Goal: Information Seeking & Learning: Learn about a topic

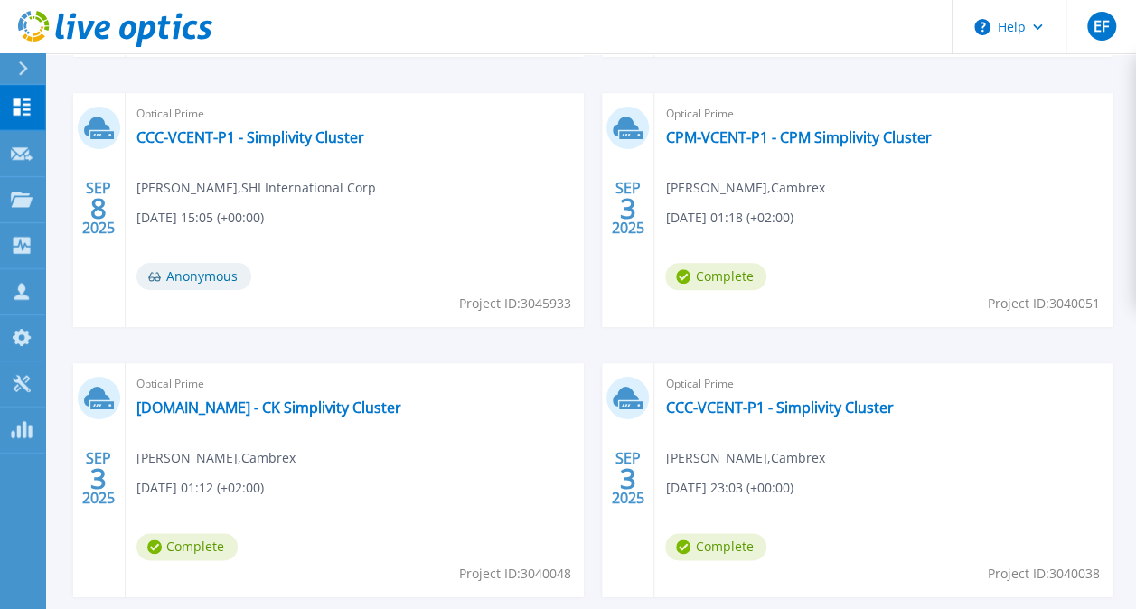
scroll to position [829, 0]
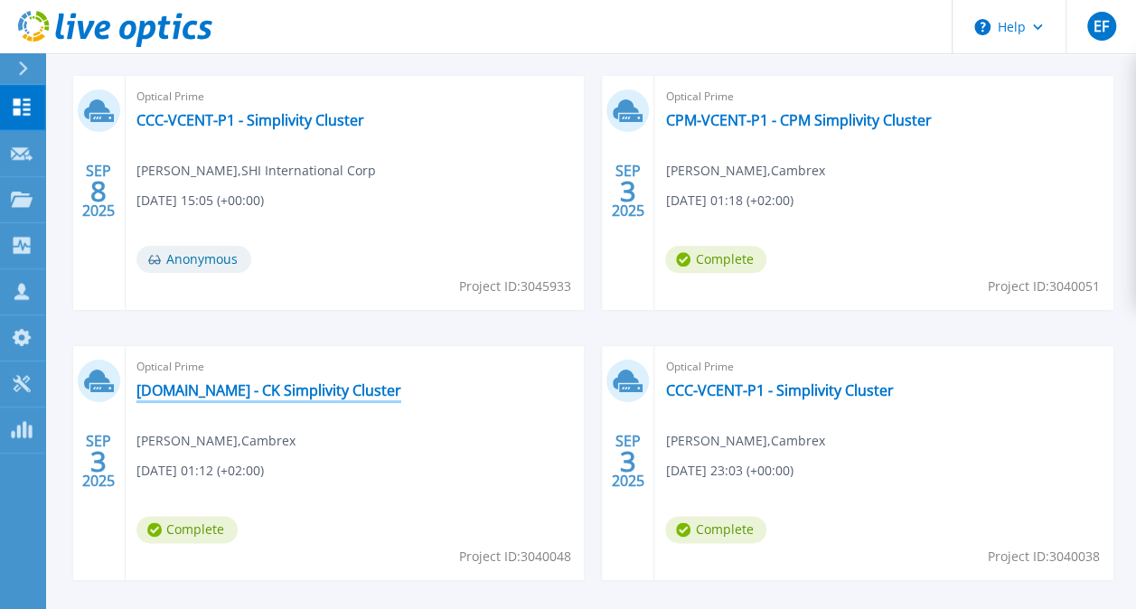
click at [277, 392] on link "[DOMAIN_NAME] - CK Simplivity Cluster" at bounding box center [268, 390] width 265 height 18
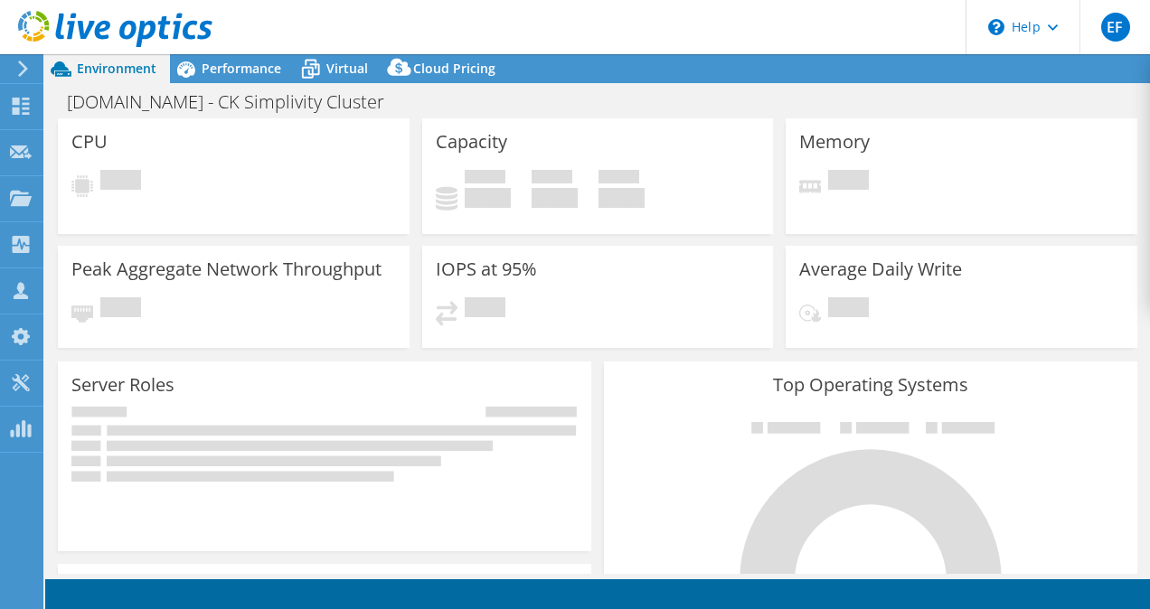
select select "USD"
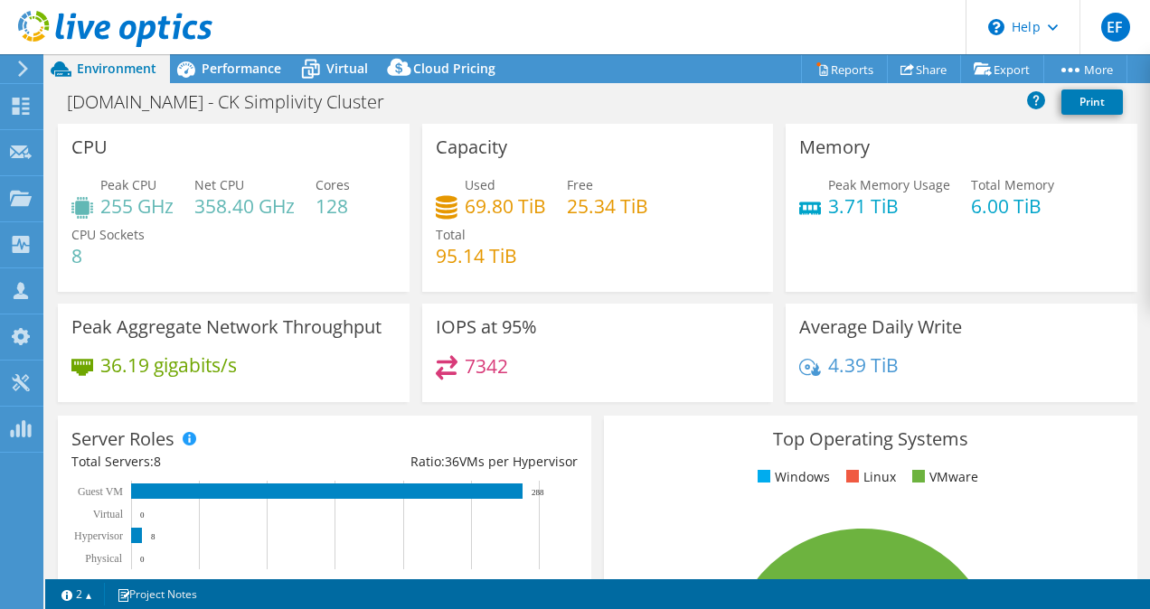
click at [52, 30] on icon at bounding box center [115, 29] width 194 height 37
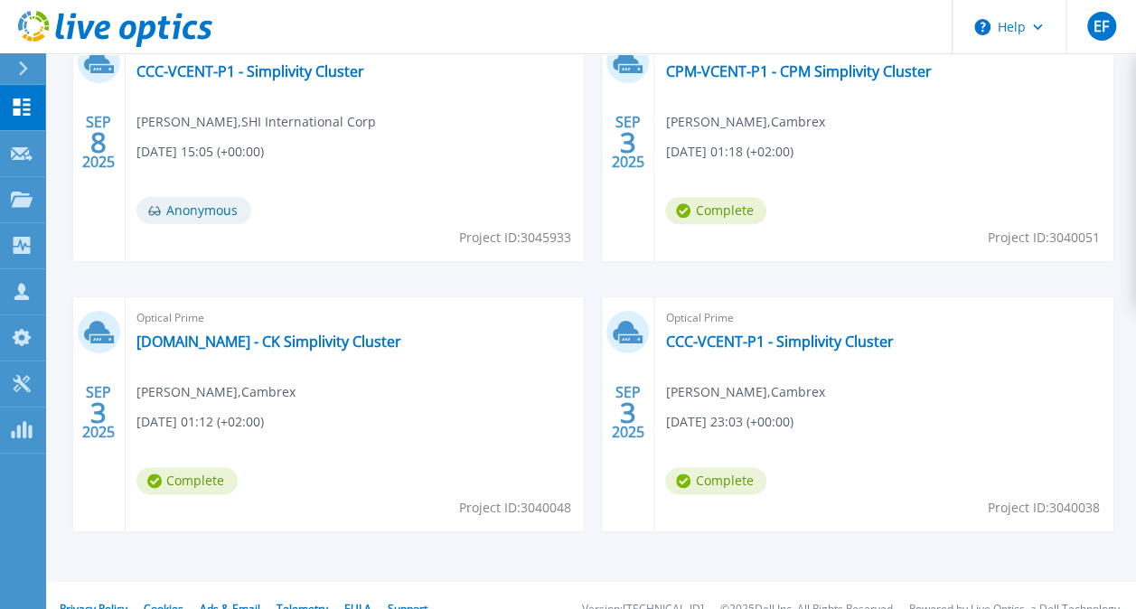
scroll to position [874, 0]
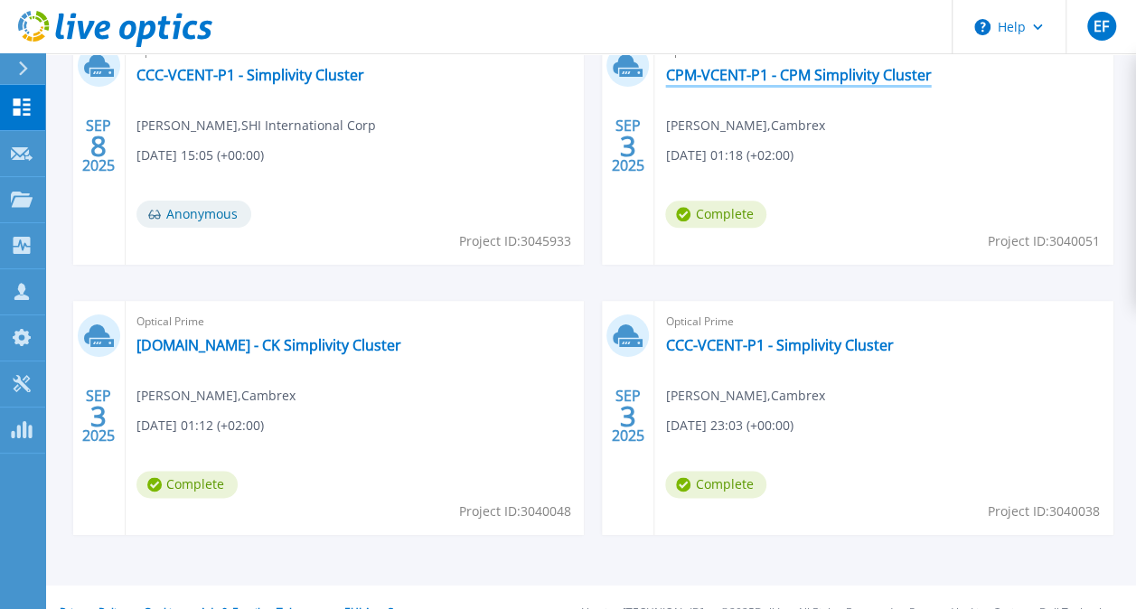
click at [741, 81] on link "CPM-VCENT-P1 - CPM Simplivity Cluster" at bounding box center [798, 75] width 266 height 18
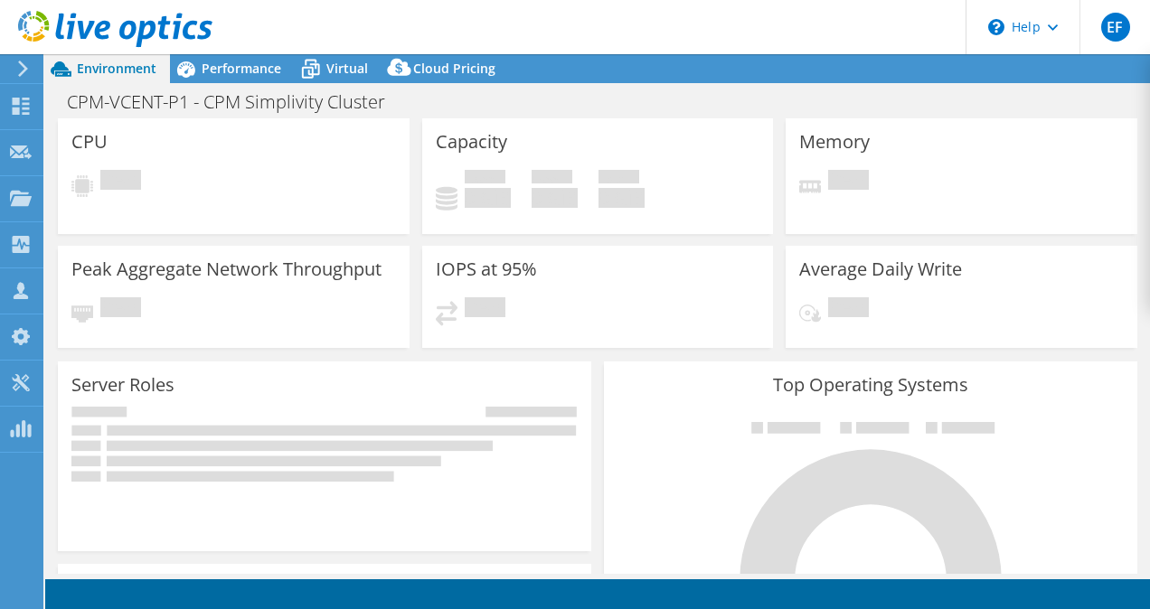
select select "USD"
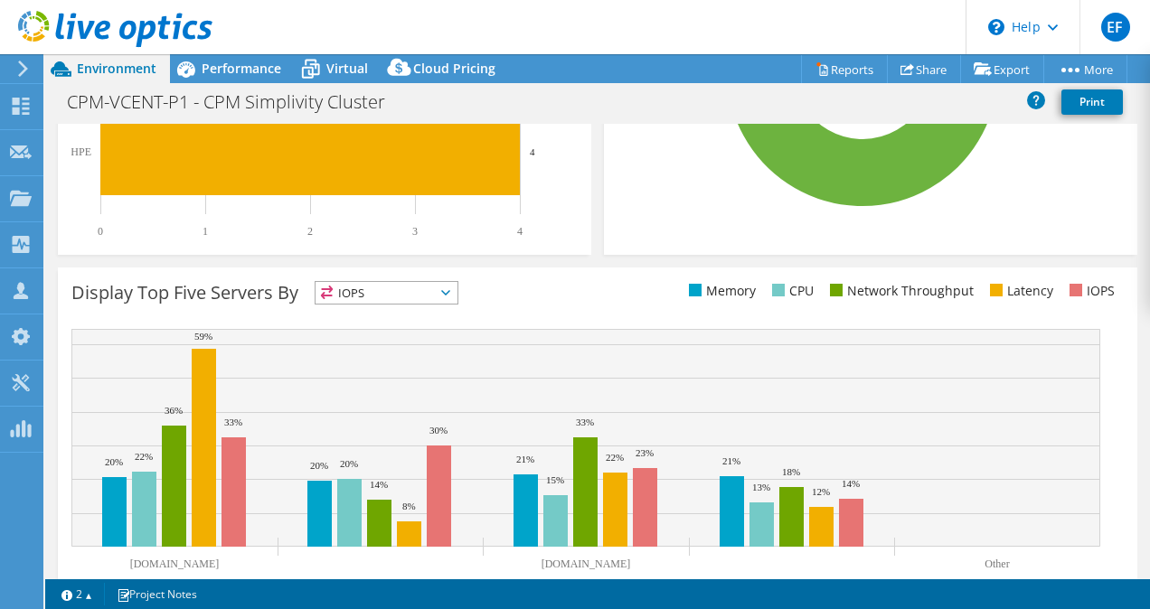
scroll to position [645, 0]
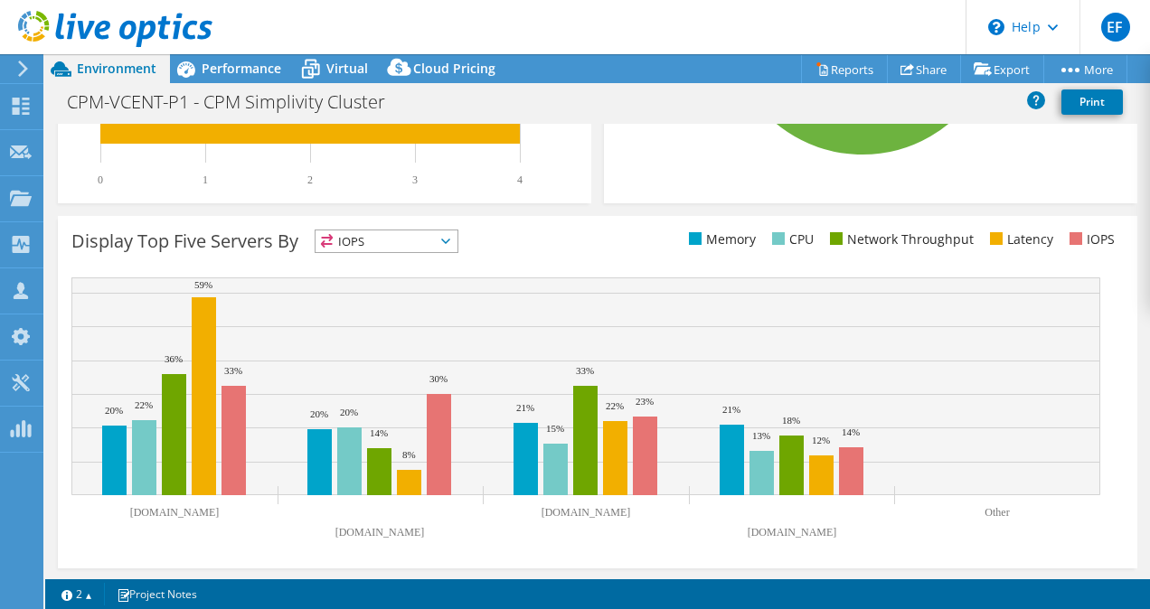
click at [365, 244] on span "IOPS" at bounding box center [386, 241] width 142 height 22
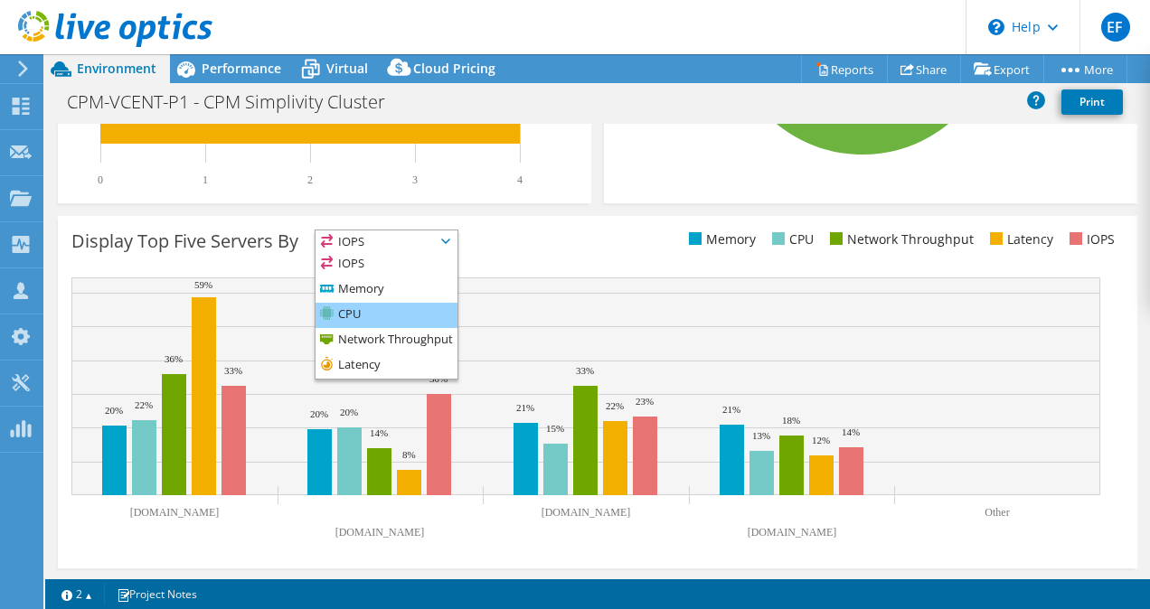
click at [378, 320] on li "CPU" at bounding box center [386, 315] width 142 height 25
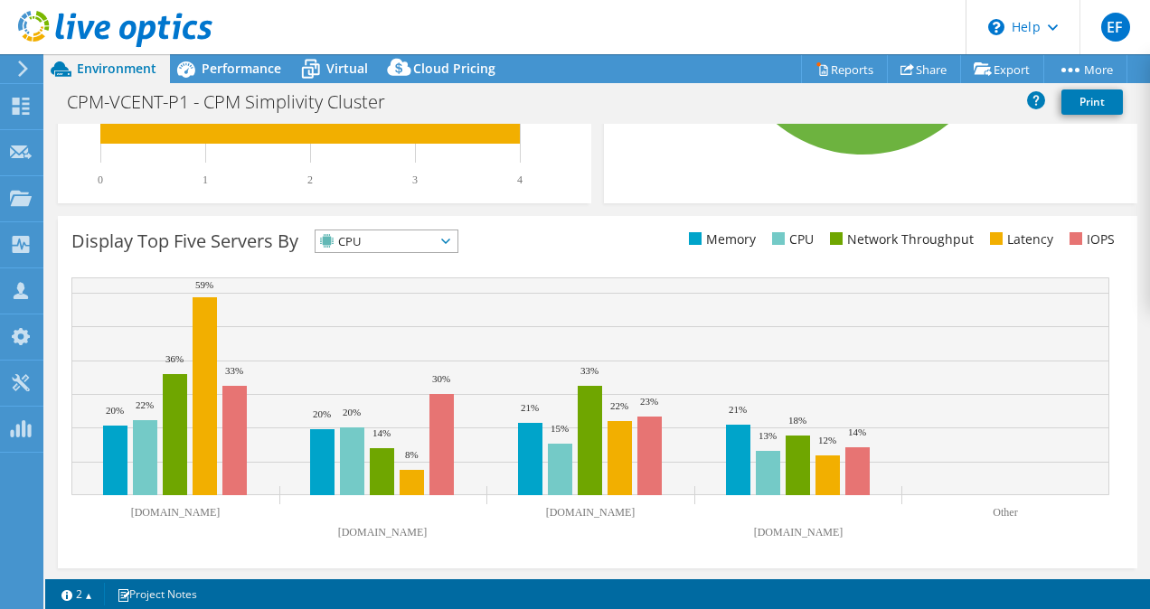
scroll to position [0, 0]
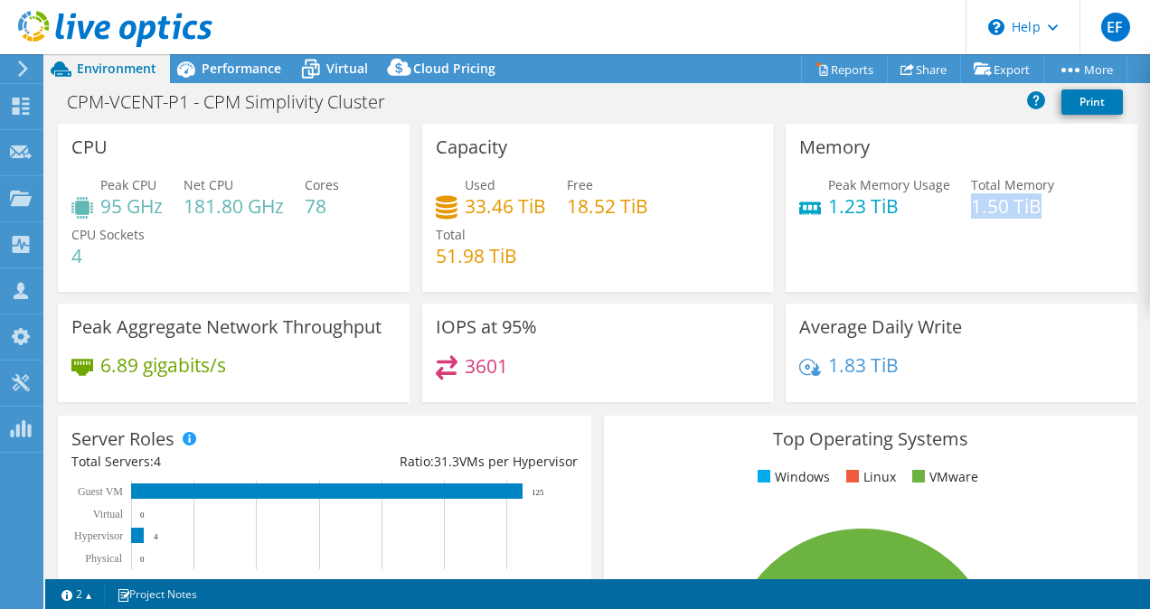
drag, startPoint x: 1039, startPoint y: 203, endPoint x: 963, endPoint y: 198, distance: 77.0
click at [971, 198] on h4 "1.50 TiB" at bounding box center [1012, 206] width 83 height 20
drag, startPoint x: 963, startPoint y: 198, endPoint x: 847, endPoint y: 277, distance: 139.9
click at [847, 277] on div "Memory Peak Memory Usage 1.23 TiB Total Memory 1.50 TiB" at bounding box center [961, 208] width 352 height 168
click at [38, 25] on icon at bounding box center [115, 29] width 194 height 37
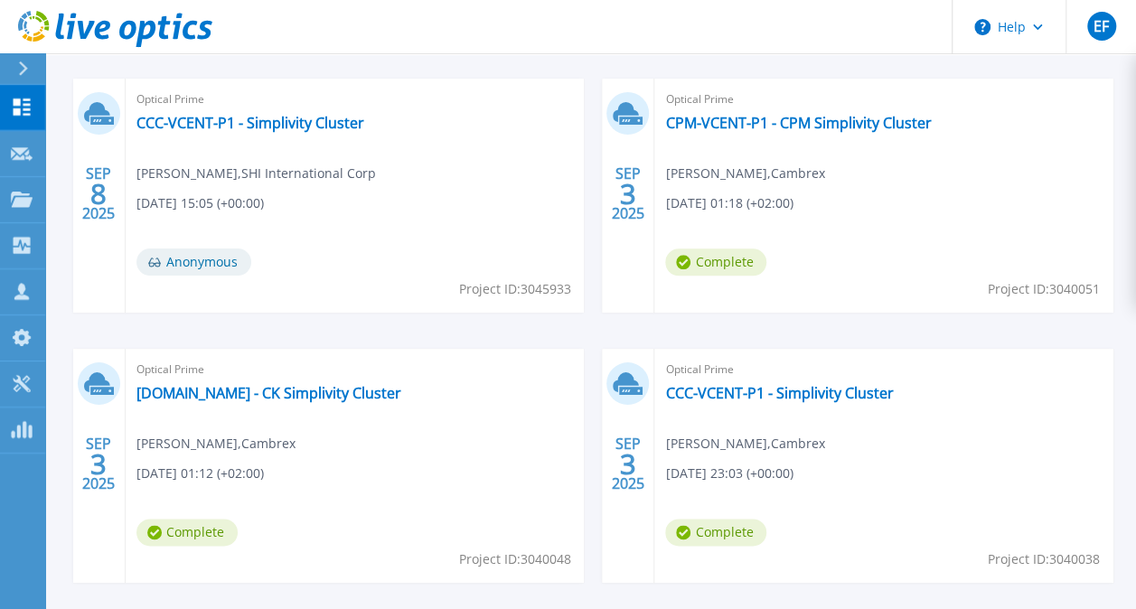
scroll to position [827, 0]
click at [271, 397] on link "[DOMAIN_NAME] - CK Simplivity Cluster" at bounding box center [268, 392] width 265 height 18
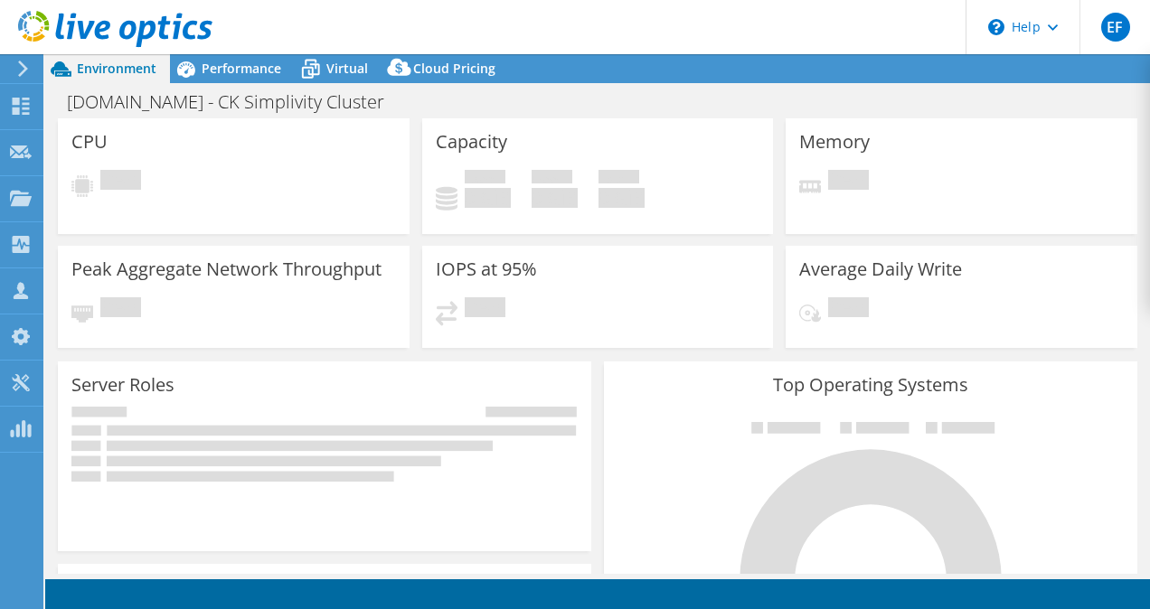
select select "USD"
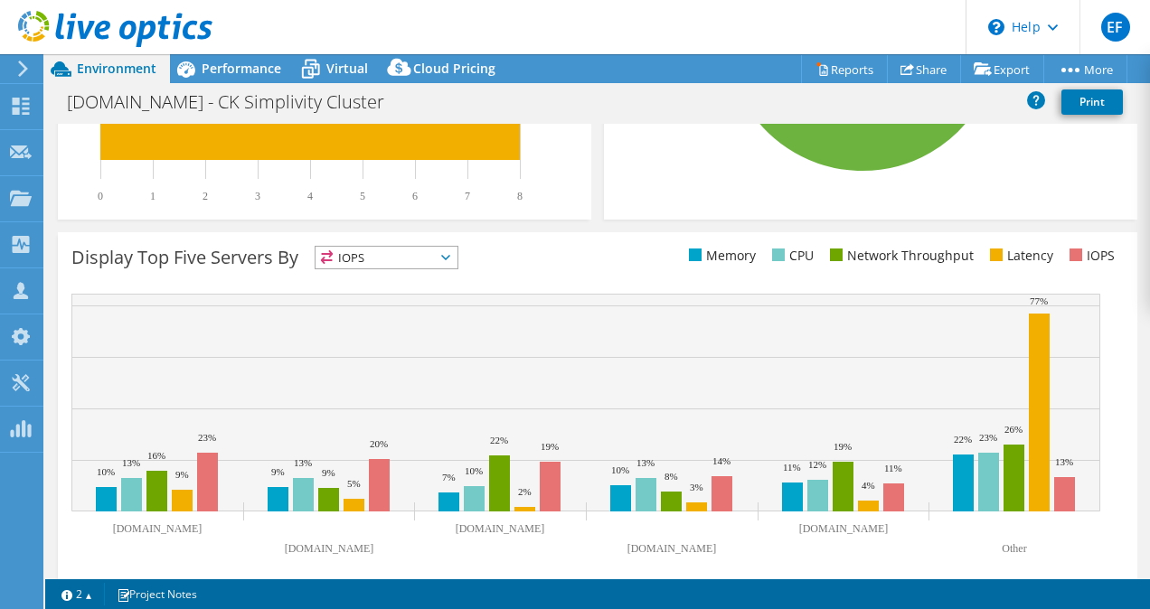
scroll to position [645, 0]
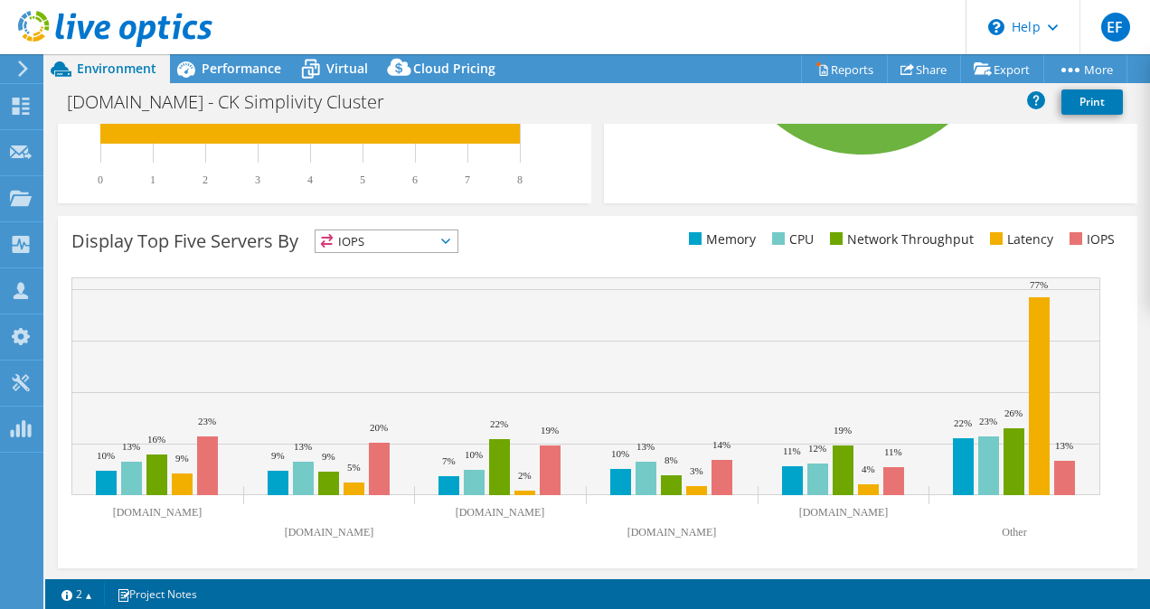
click at [333, 234] on icon at bounding box center [327, 241] width 14 height 14
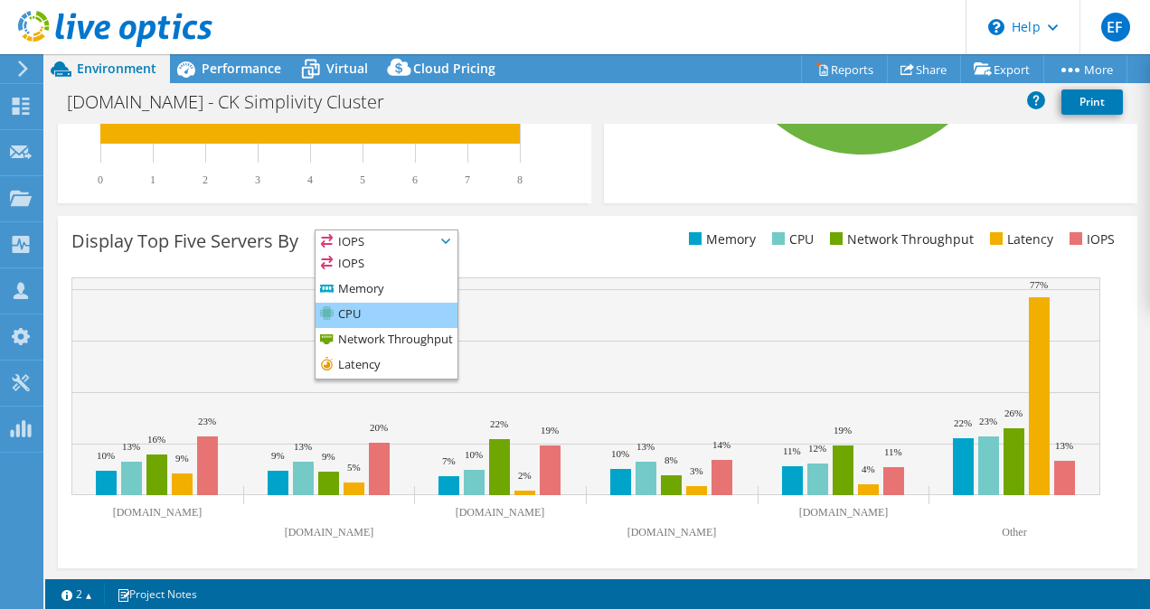
click at [369, 311] on li "CPU" at bounding box center [386, 315] width 142 height 25
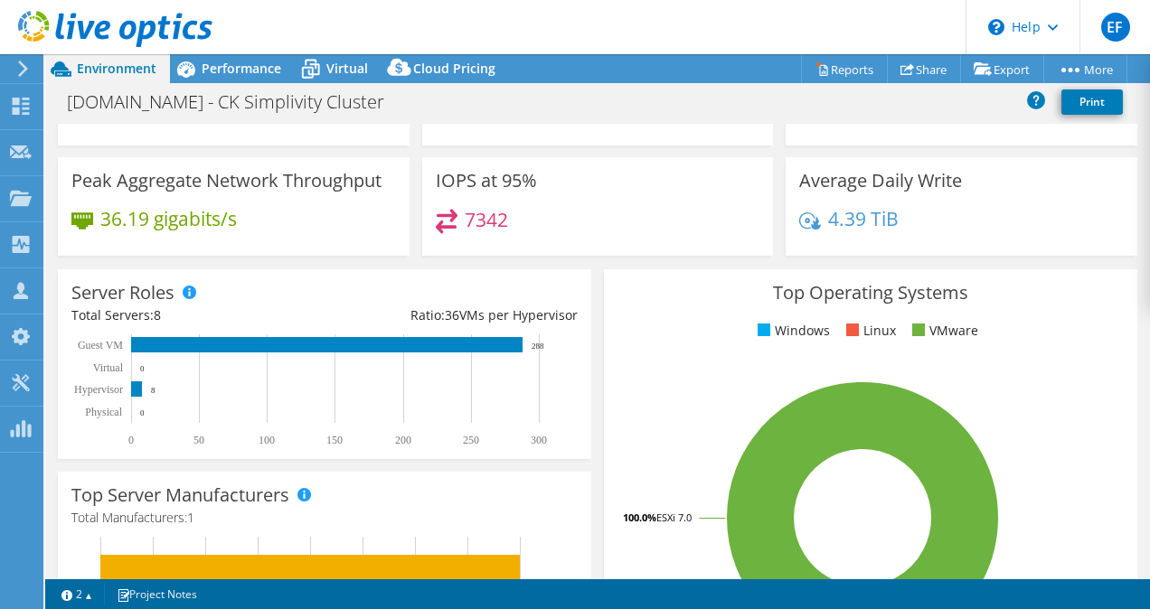
scroll to position [0, 0]
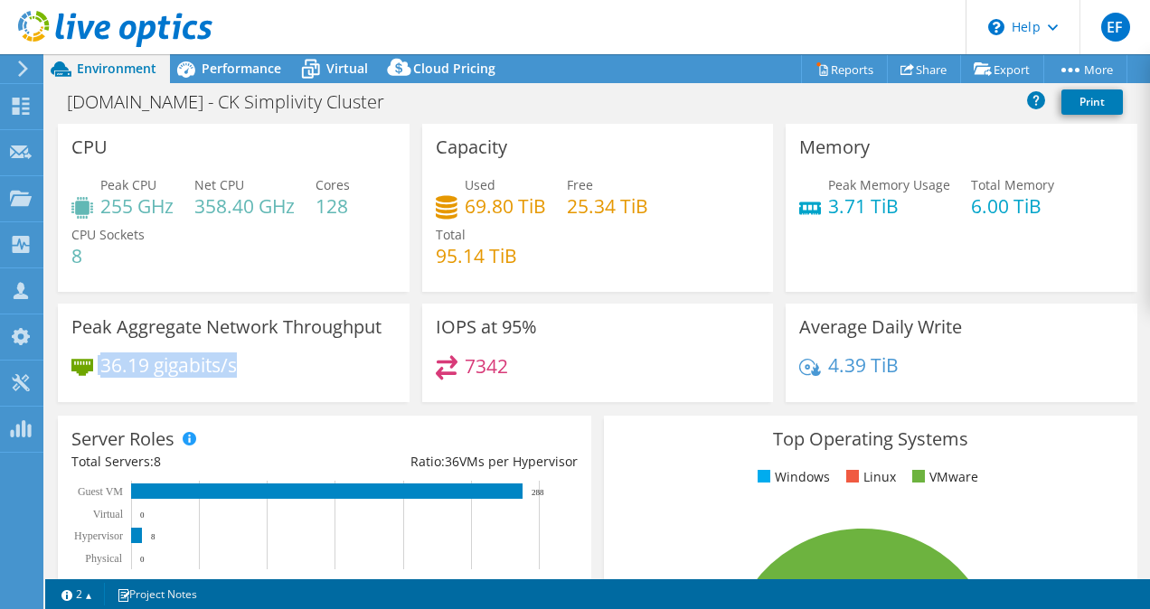
drag, startPoint x: 269, startPoint y: 368, endPoint x: 85, endPoint y: 352, distance: 185.1
click at [85, 352] on div "Peak Aggregate Network Throughput 36.19 gigabits/s" at bounding box center [234, 353] width 352 height 99
drag, startPoint x: 85, startPoint y: 352, endPoint x: 280, endPoint y: 362, distance: 195.5
click at [280, 362] on div "36.19 gigabits/s" at bounding box center [233, 374] width 324 height 38
drag, startPoint x: 1034, startPoint y: 204, endPoint x: 956, endPoint y: 203, distance: 77.7
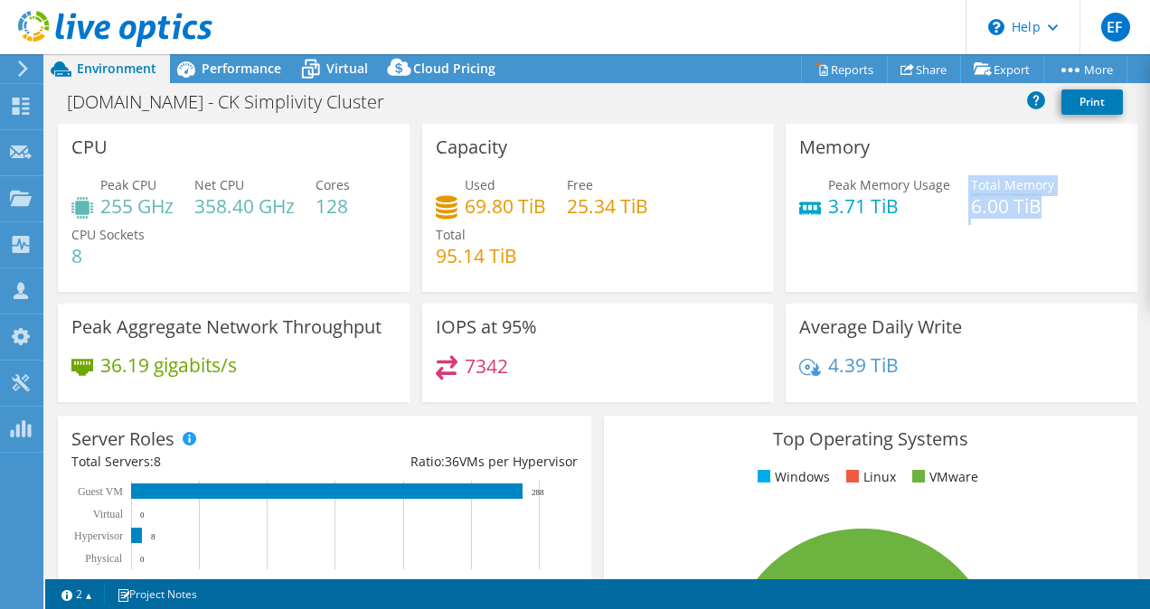
click at [956, 203] on div "Peak Memory Usage 3.71 TiB Total Memory 6.00 TiB" at bounding box center [961, 204] width 324 height 59
drag, startPoint x: 956, startPoint y: 203, endPoint x: 844, endPoint y: 253, distance: 122.6
click at [844, 253] on div "Memory Peak Memory Usage 3.71 TiB Total Memory 6.00 TiB" at bounding box center [961, 208] width 352 height 168
click at [27, 18] on icon at bounding box center [115, 29] width 194 height 37
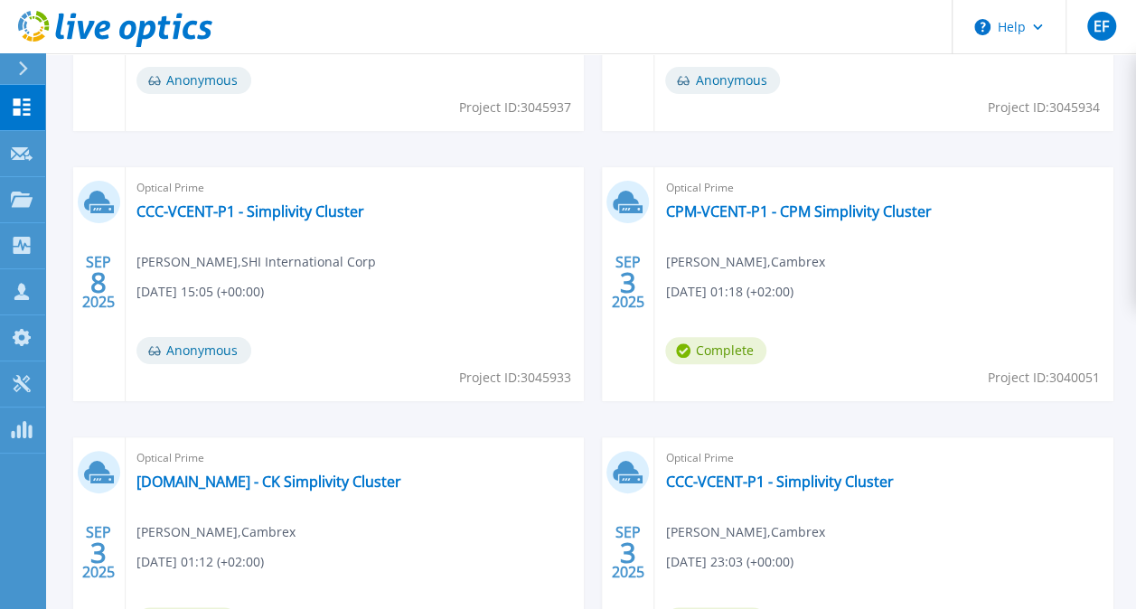
scroll to position [905, 0]
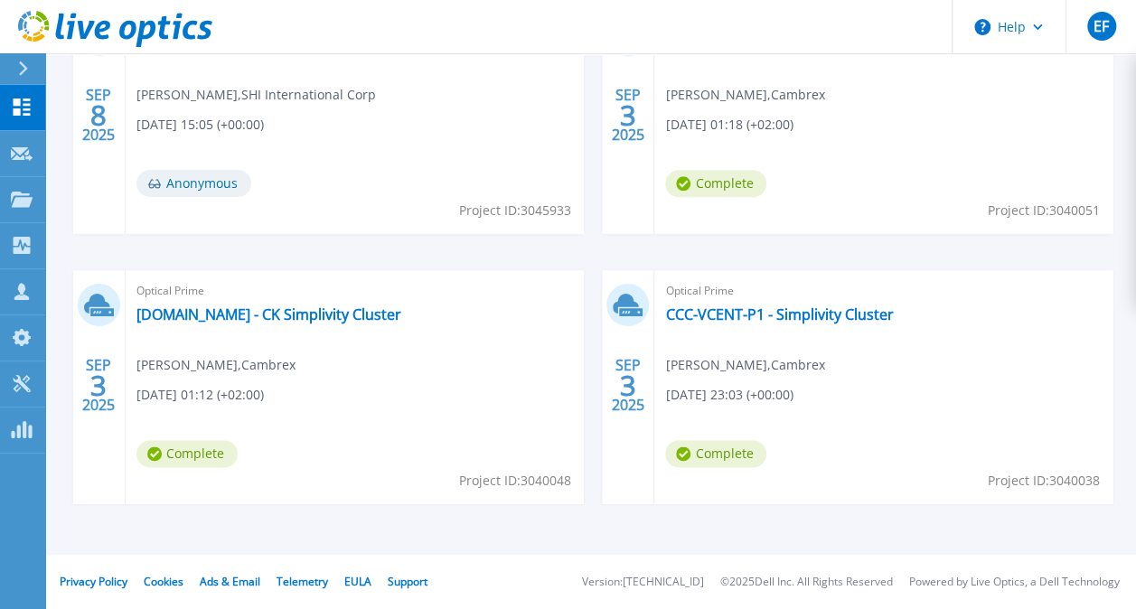
click at [748, 326] on div "Optical Prime CCC-VCENT-P1 - Simplivity Cluster Travis Torgerson , Cambrex 09/0…" at bounding box center [883, 387] width 459 height 234
click at [752, 308] on link "CCC-VCENT-P1 - Simplivity Cluster" at bounding box center [779, 314] width 228 height 18
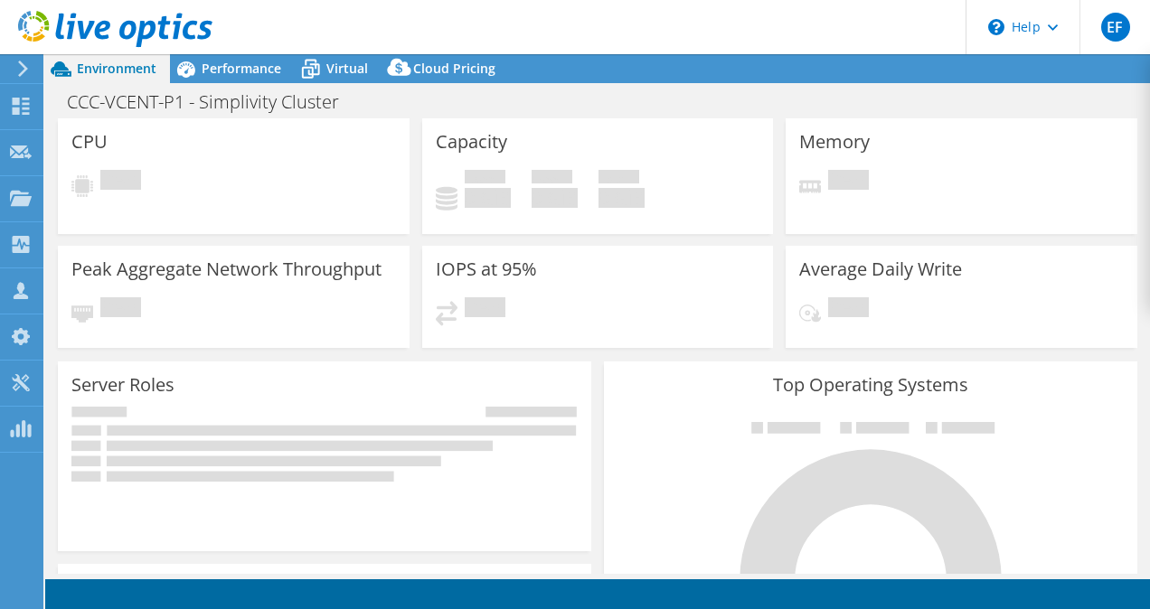
select select "USD"
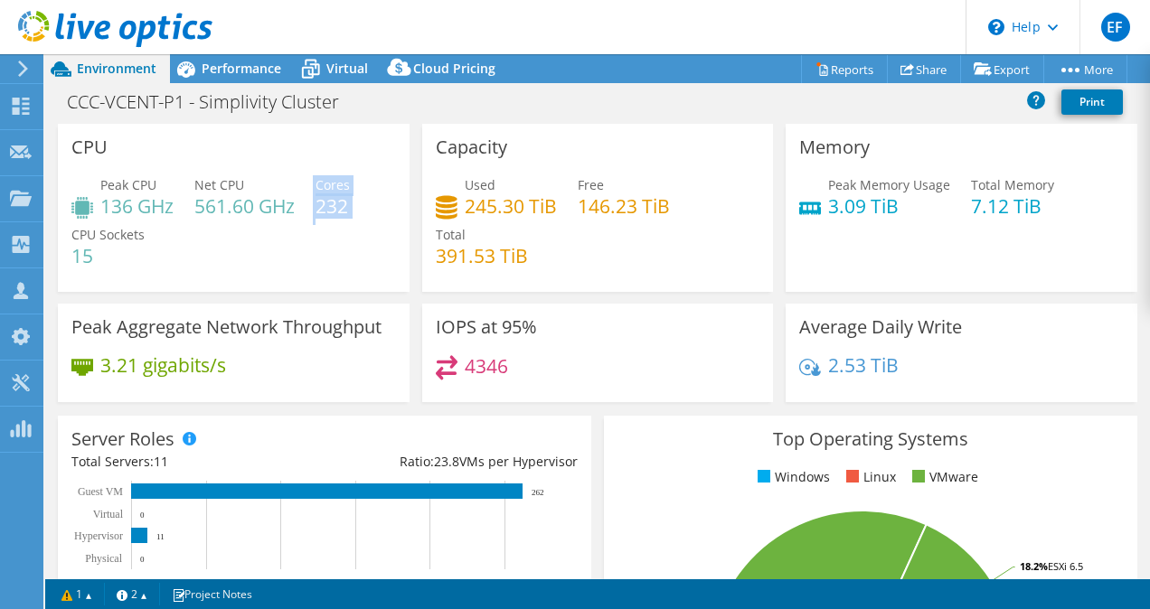
drag, startPoint x: 352, startPoint y: 208, endPoint x: 315, endPoint y: 207, distance: 38.0
click at [315, 207] on div "Peak CPU 136 GHz Net CPU 561.60 GHz Cores 232 CPU Sockets 15" at bounding box center [233, 229] width 324 height 108
drag, startPoint x: 315, startPoint y: 207, endPoint x: 337, endPoint y: 247, distance: 45.7
click at [337, 247] on div "Peak CPU 136 GHz Net CPU 561.60 GHz Cores 232 CPU Sockets 15" at bounding box center [233, 229] width 324 height 108
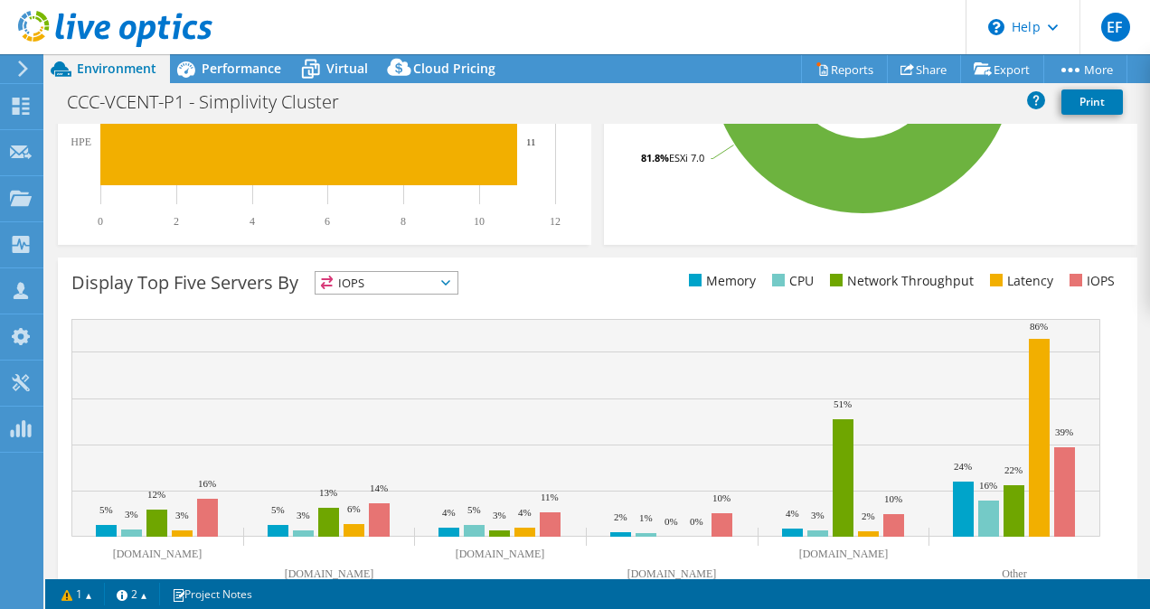
scroll to position [645, 0]
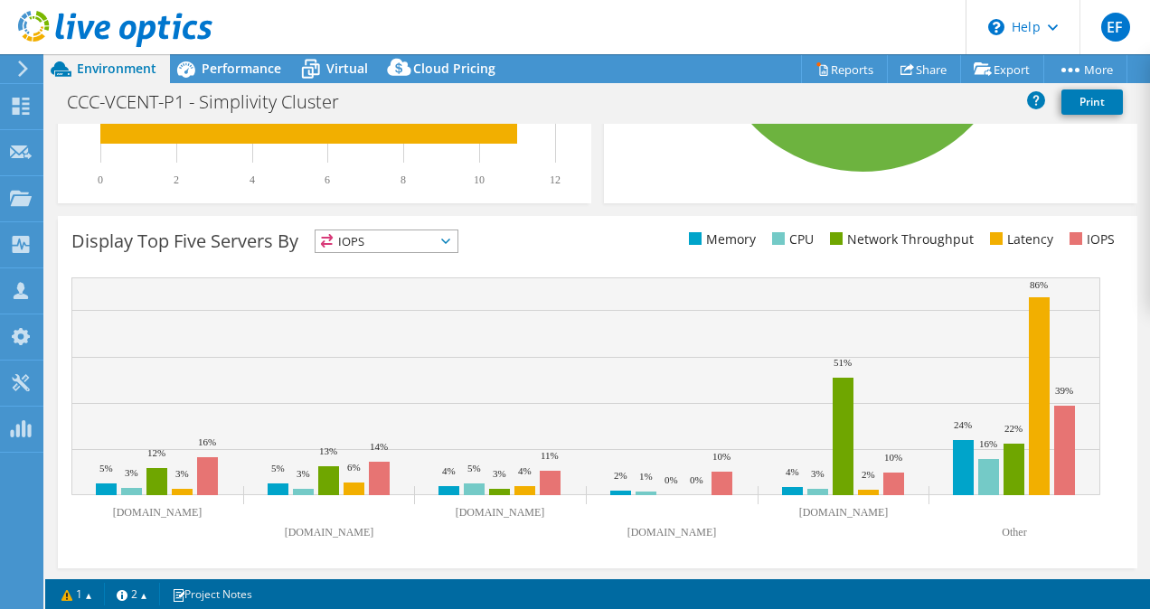
click at [405, 246] on span "IOPS" at bounding box center [386, 241] width 142 height 22
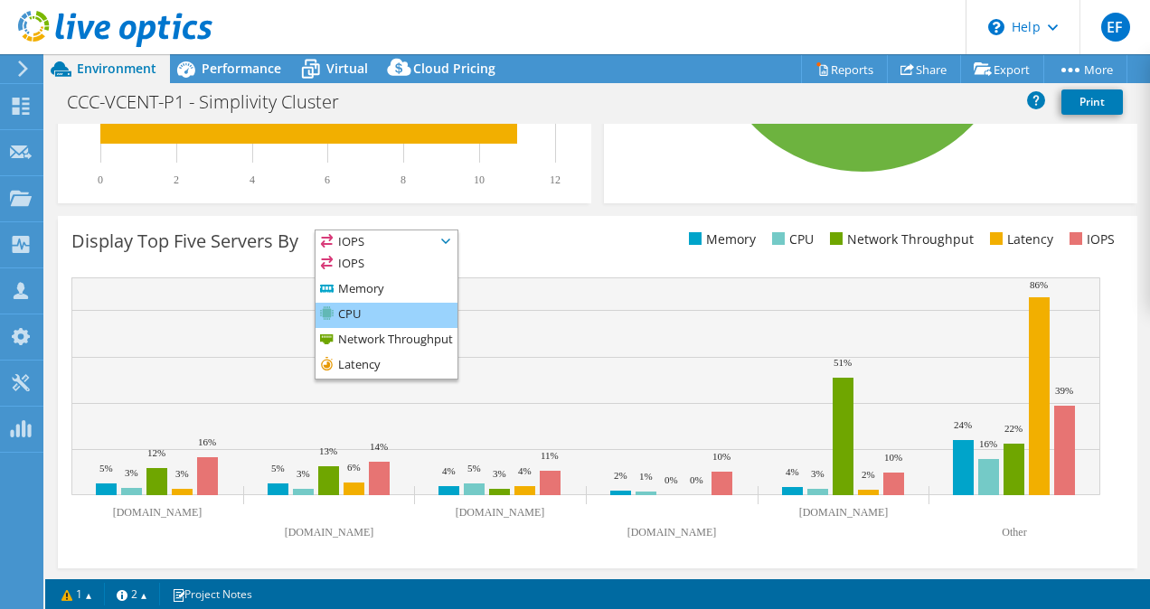
click at [371, 309] on li "CPU" at bounding box center [386, 315] width 142 height 25
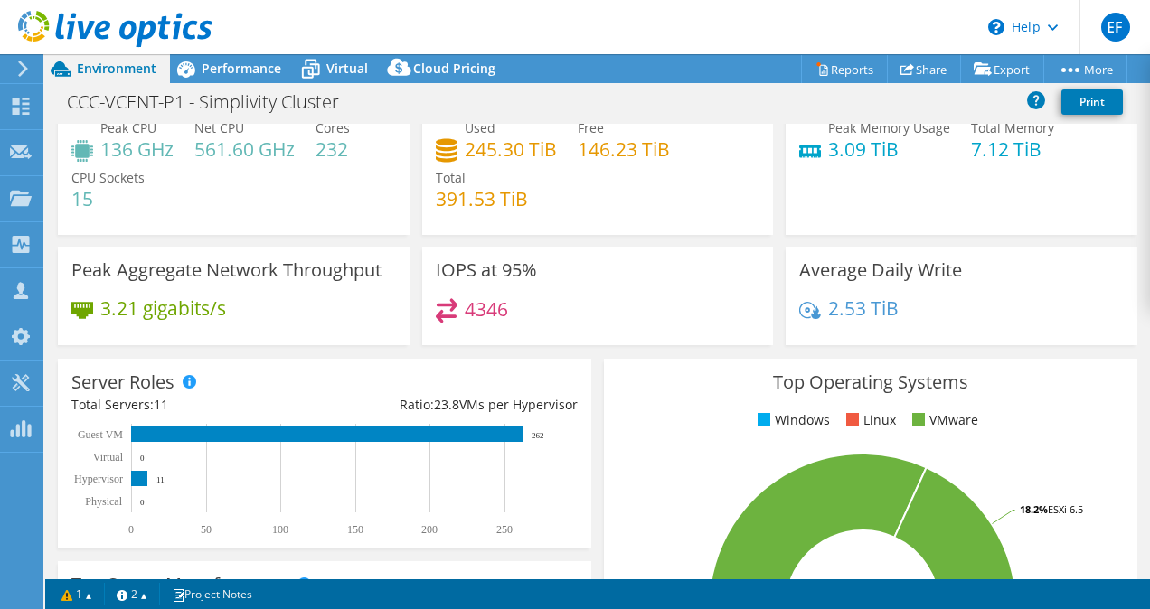
scroll to position [0, 0]
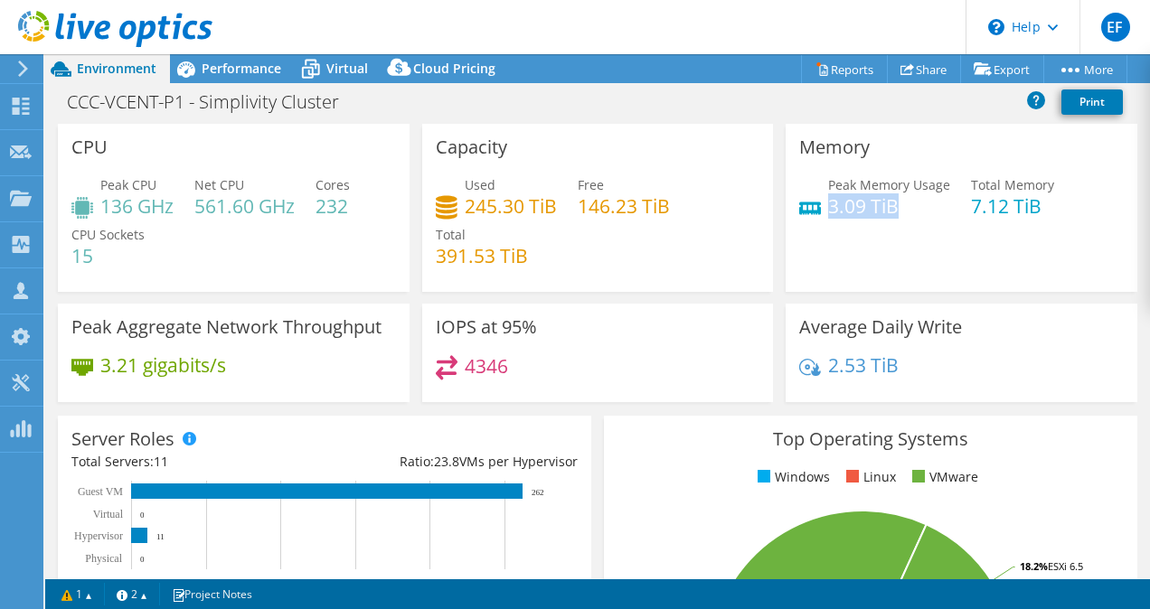
drag, startPoint x: 895, startPoint y: 206, endPoint x: 822, endPoint y: 200, distance: 72.6
click at [828, 200] on h4 "3.09 TiB" at bounding box center [889, 206] width 122 height 20
drag, startPoint x: 240, startPoint y: 362, endPoint x: 97, endPoint y: 367, distance: 143.8
click at [97, 367] on div "3.21 gigabits/s" at bounding box center [233, 374] width 324 height 38
click at [313, 378] on div "3.21 gigabits/s" at bounding box center [233, 374] width 324 height 38
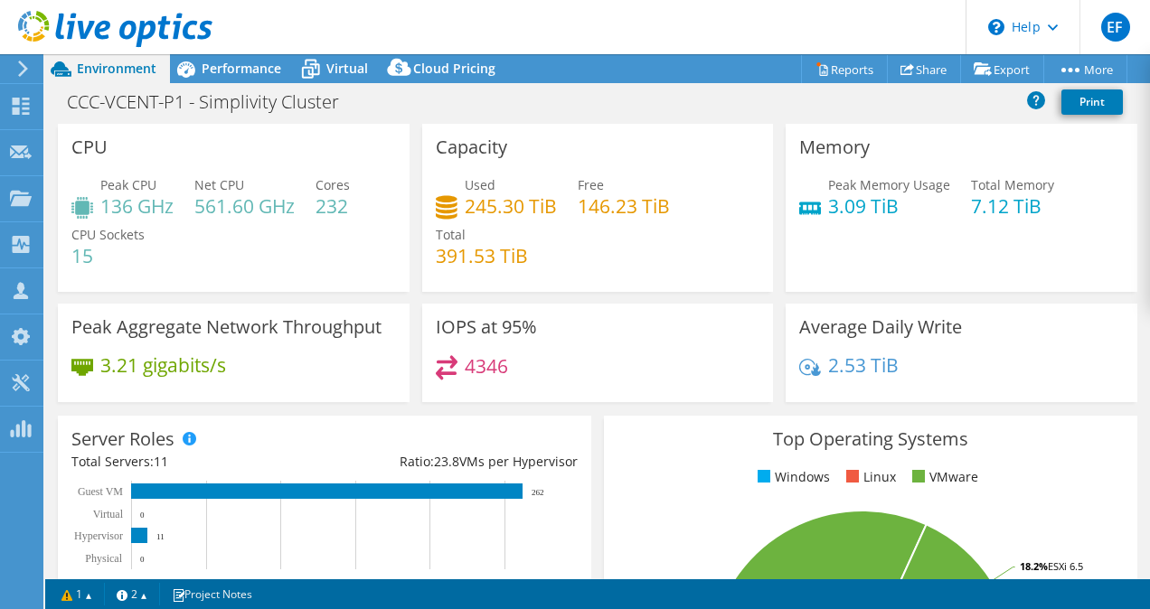
scroll to position [112, 0]
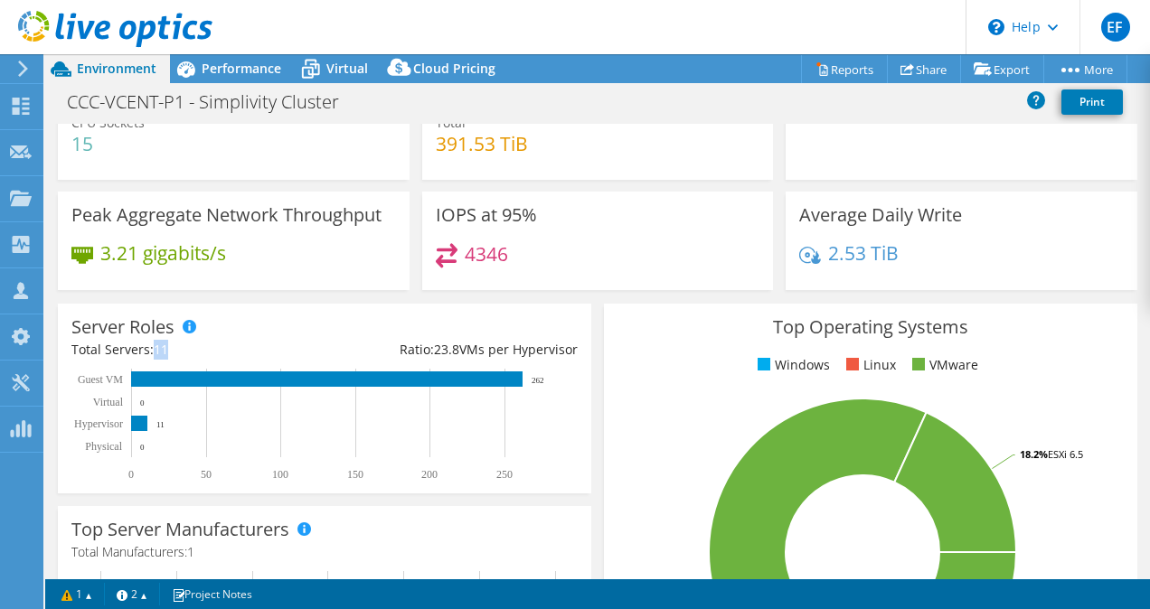
drag, startPoint x: 169, startPoint y: 351, endPoint x: 150, endPoint y: 348, distance: 19.2
click at [150, 348] on div "Total Servers: 11" at bounding box center [197, 350] width 253 height 20
drag, startPoint x: 150, startPoint y: 348, endPoint x: 259, endPoint y: 327, distance: 111.3
click at [259, 327] on div "Server Roles Physical Servers represent bare metal servers that were targets of…" at bounding box center [324, 399] width 533 height 190
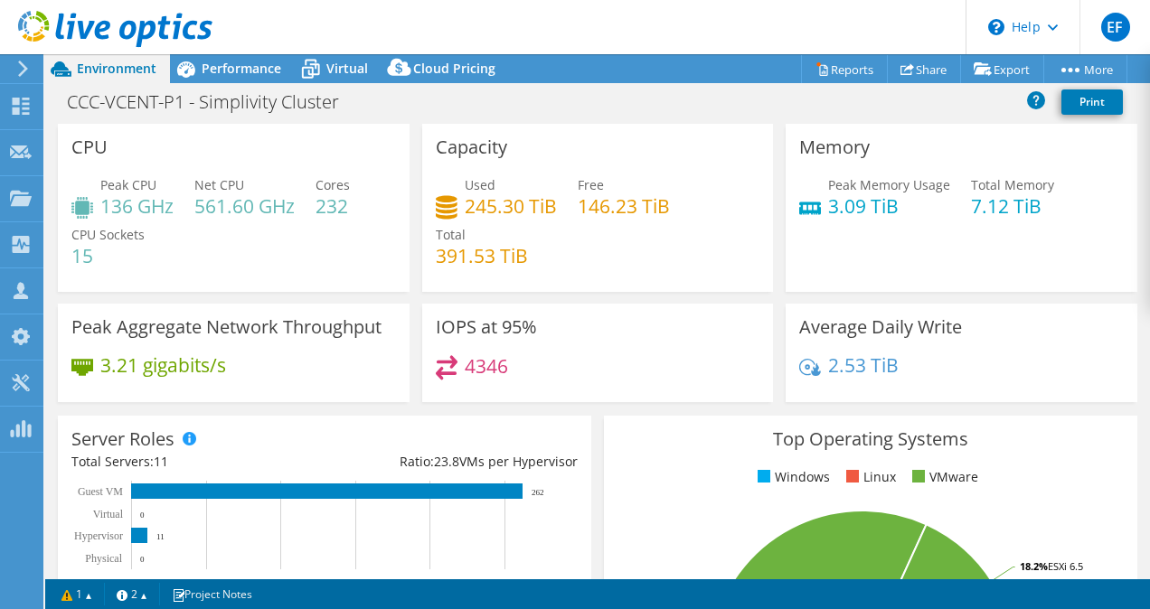
click at [36, 15] on icon at bounding box center [115, 29] width 194 height 37
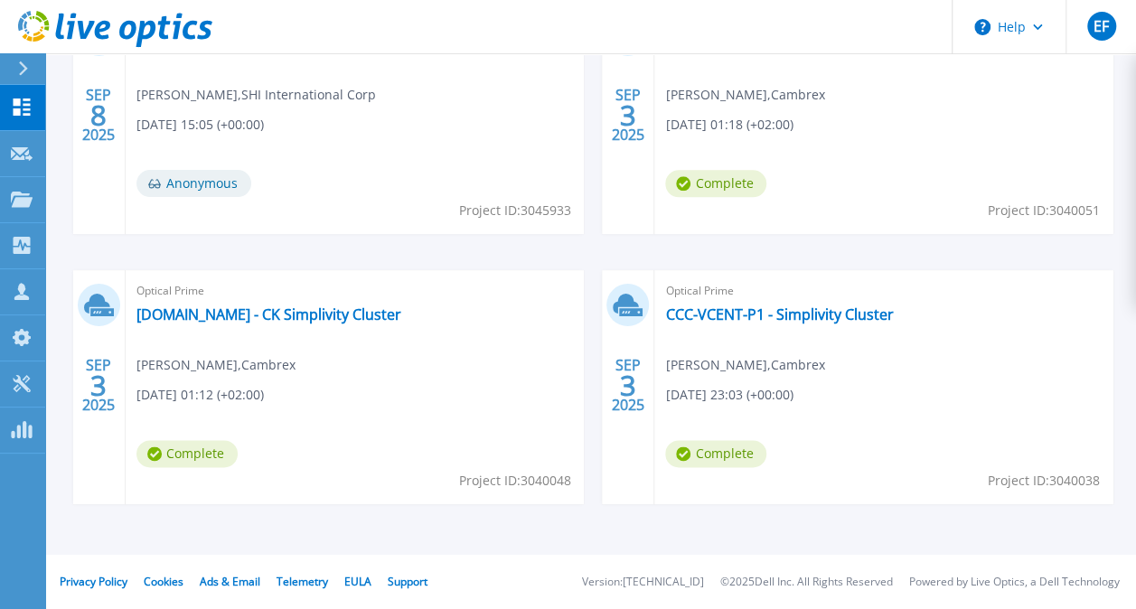
scroll to position [736, 0]
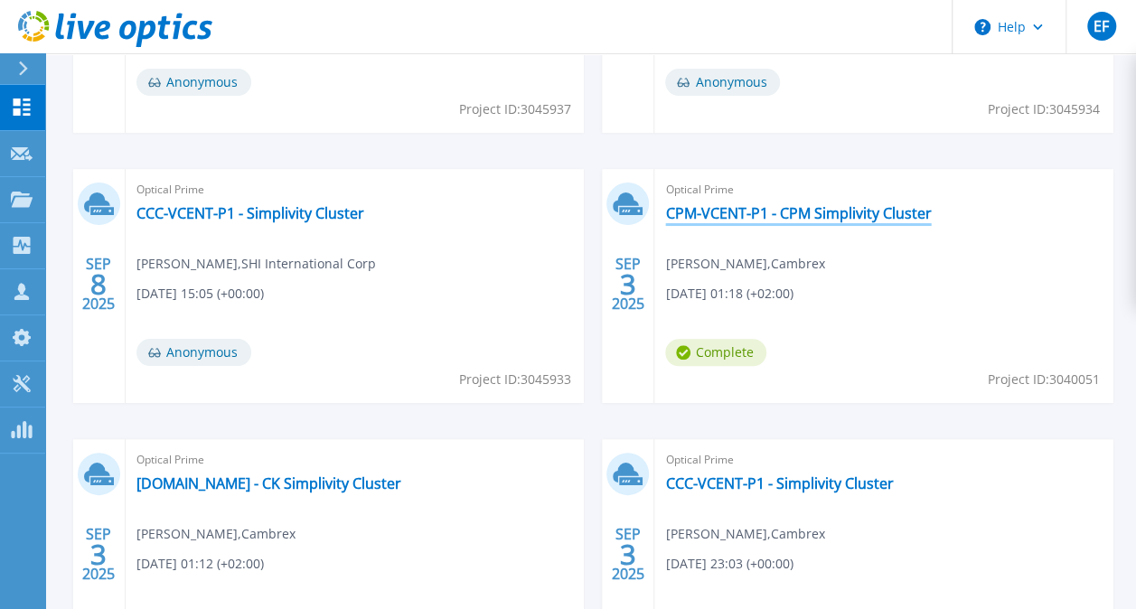
click at [748, 220] on link "CPM-VCENT-P1 - CPM Simplivity Cluster" at bounding box center [798, 213] width 266 height 18
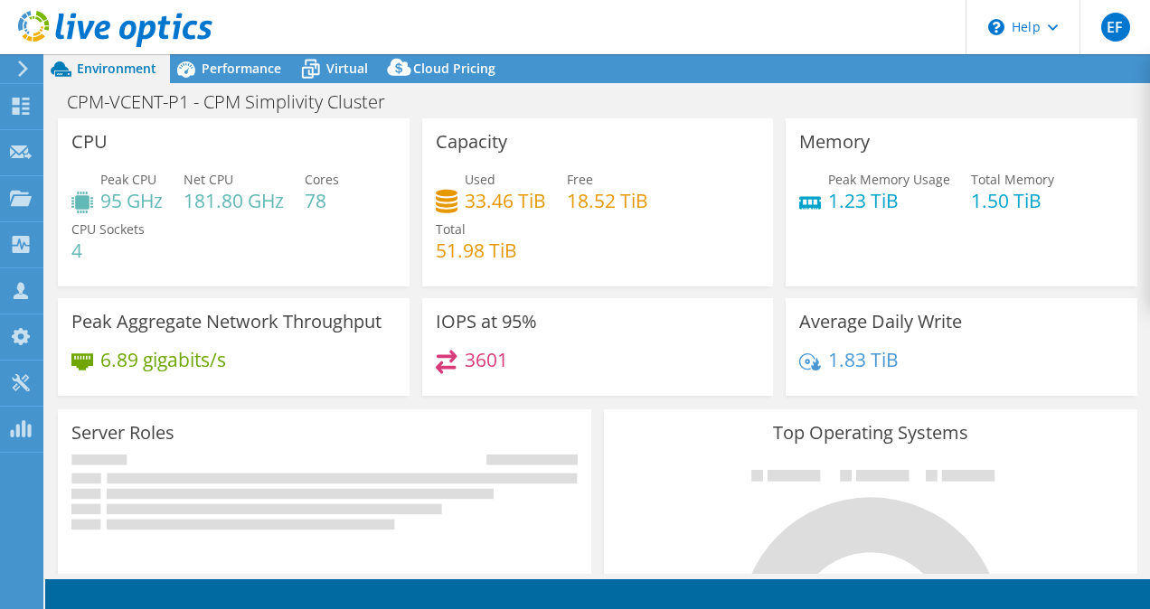
select select "USD"
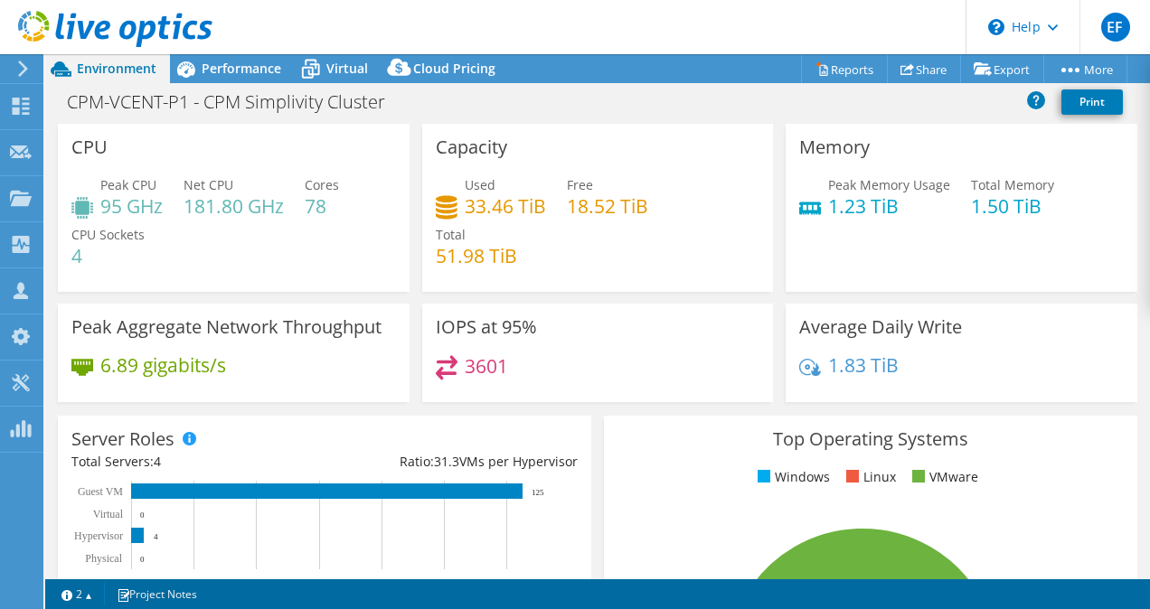
click at [32, 27] on icon at bounding box center [115, 29] width 194 height 37
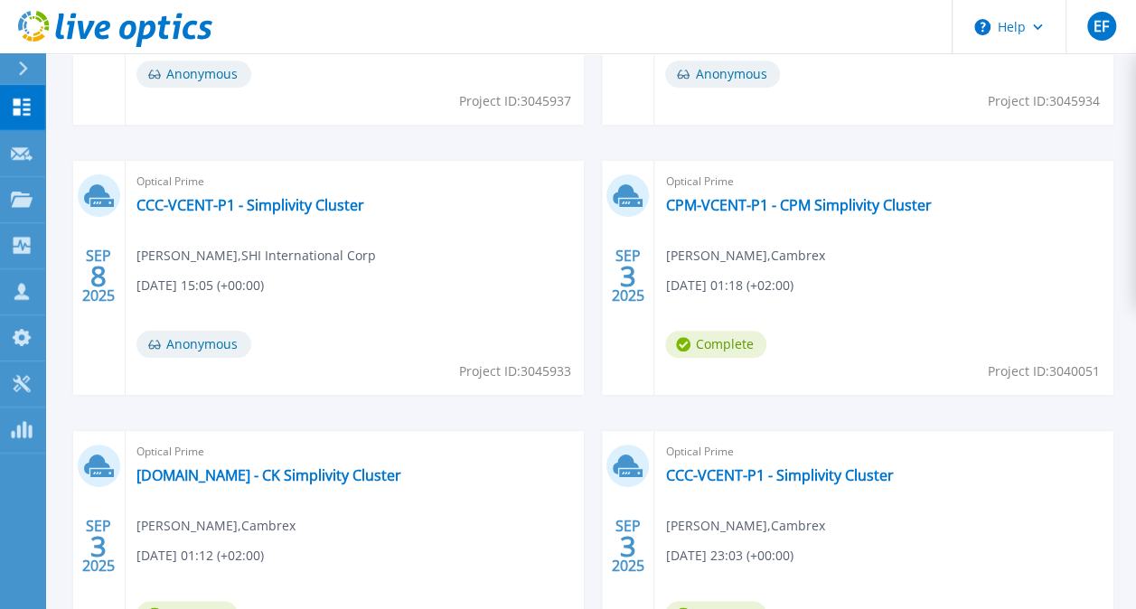
scroll to position [905, 0]
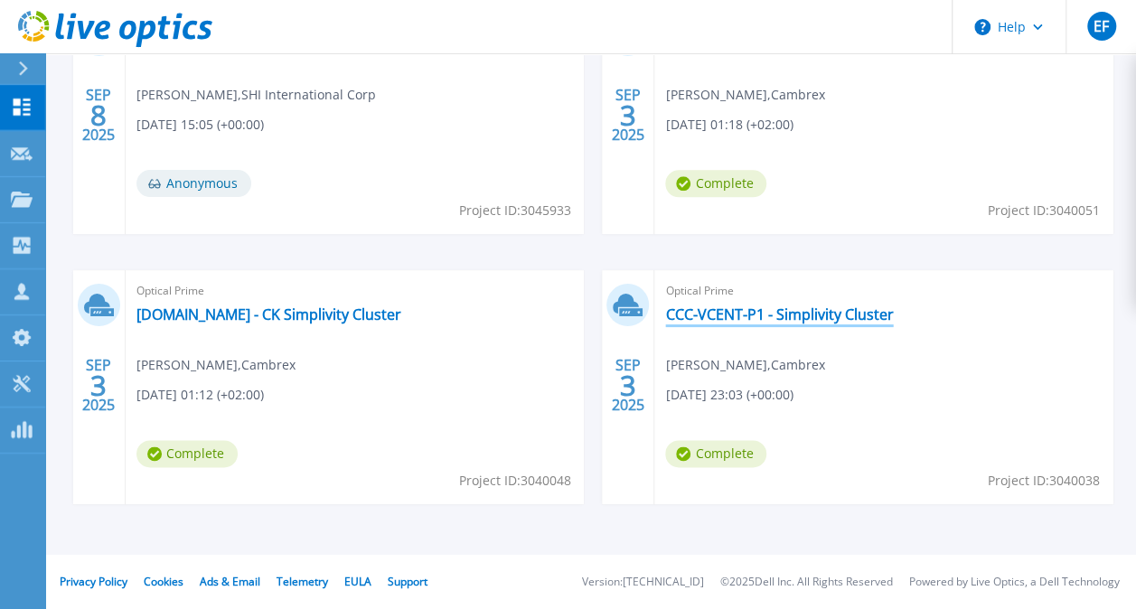
click at [744, 311] on link "CCC-VCENT-P1 - Simplivity Cluster" at bounding box center [779, 314] width 228 height 18
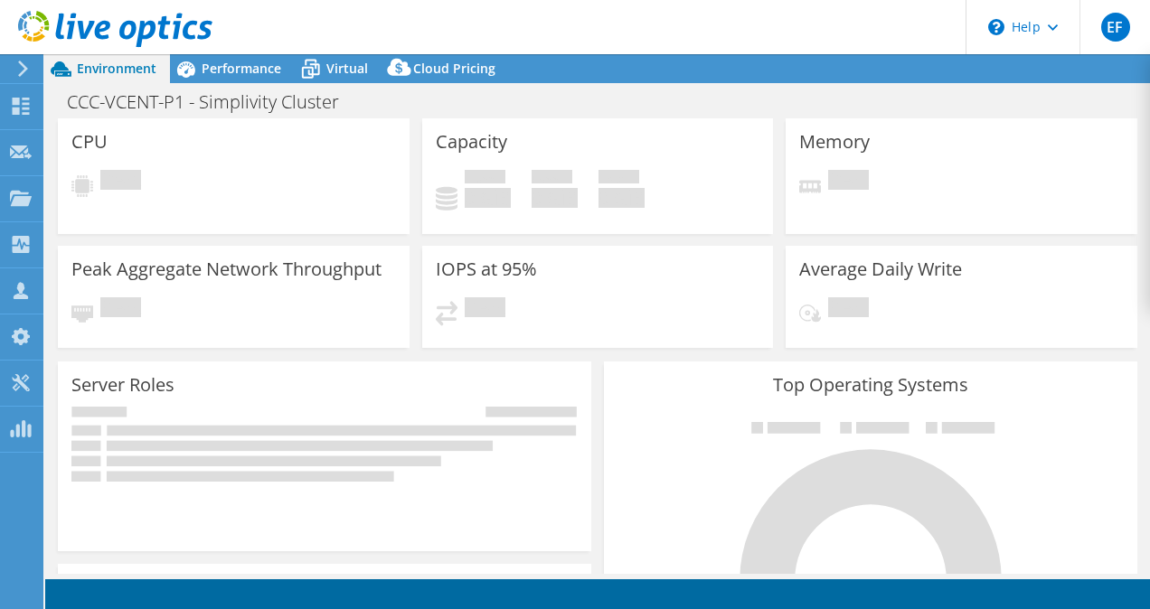
select select "USD"
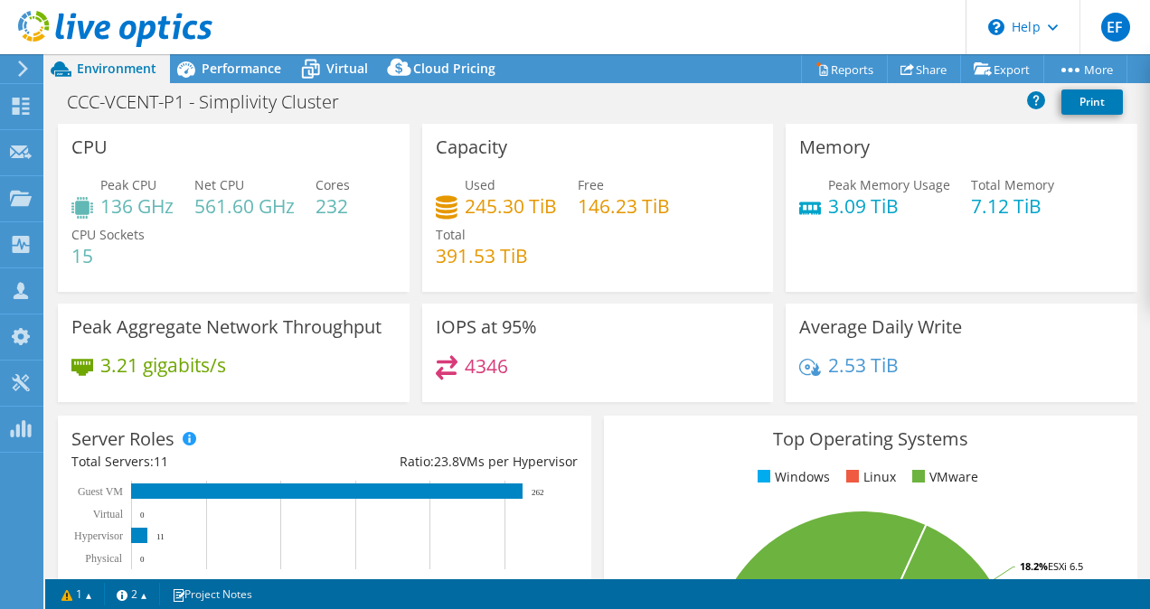
scroll to position [39, 0]
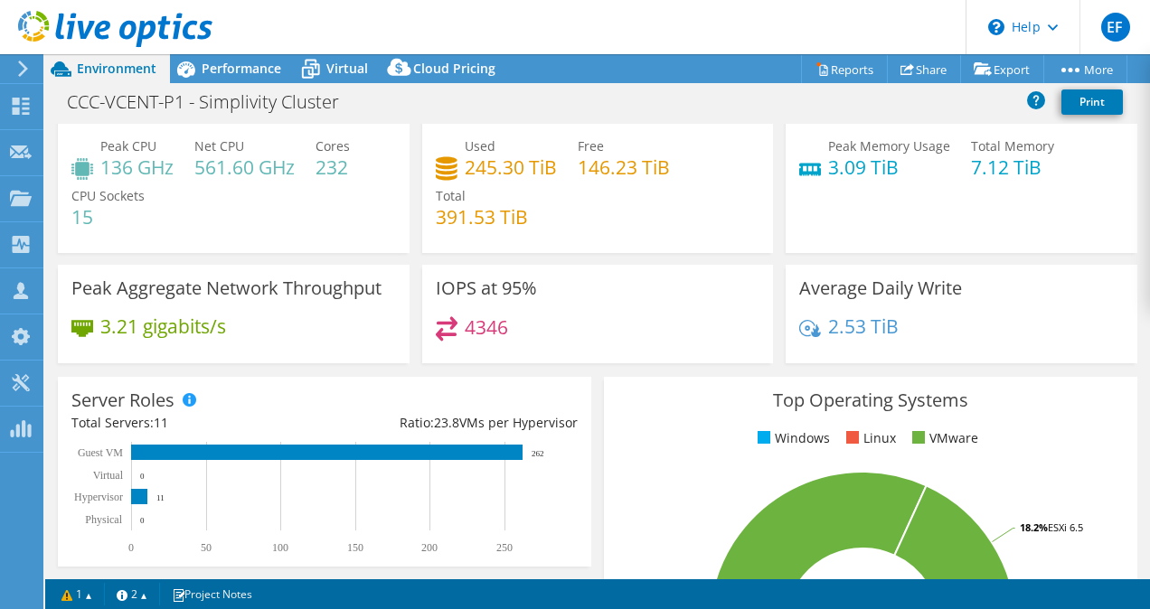
click at [24, 26] on use at bounding box center [115, 29] width 194 height 36
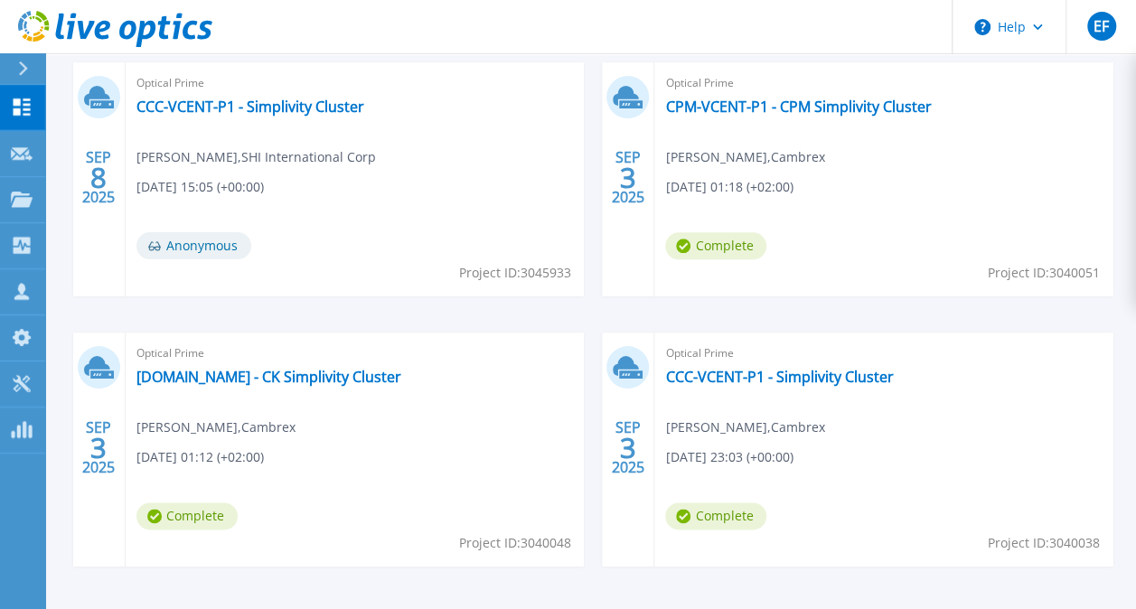
scroll to position [862, 0]
